Goal: Transaction & Acquisition: Obtain resource

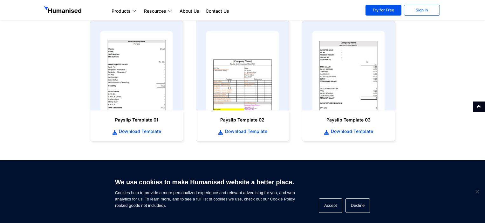
scroll to position [318, 0]
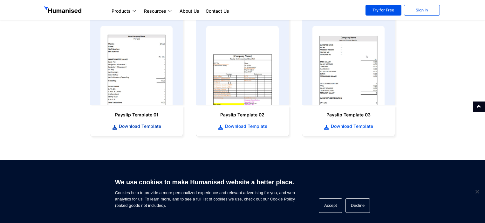
click at [140, 126] on span "Download Template" at bounding box center [139, 126] width 44 height 6
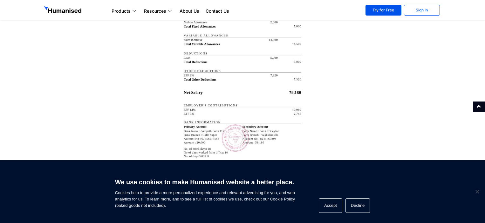
scroll to position [1239, 0]
